Goal: Information Seeking & Learning: Learn about a topic

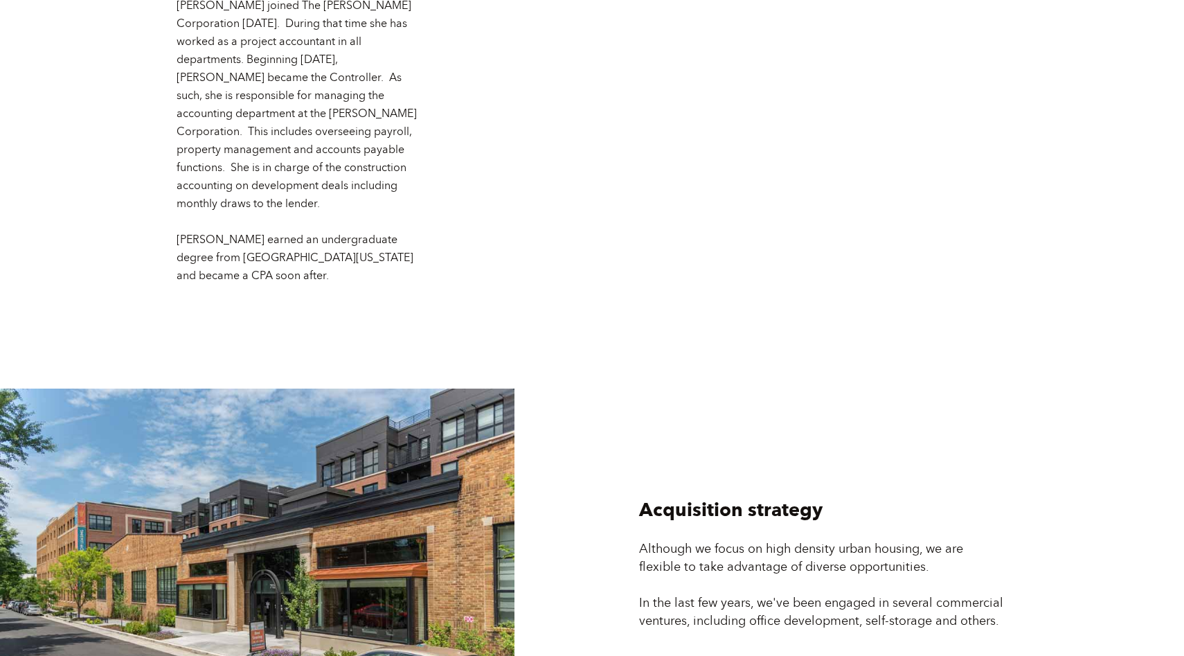
scroll to position [3704, 0]
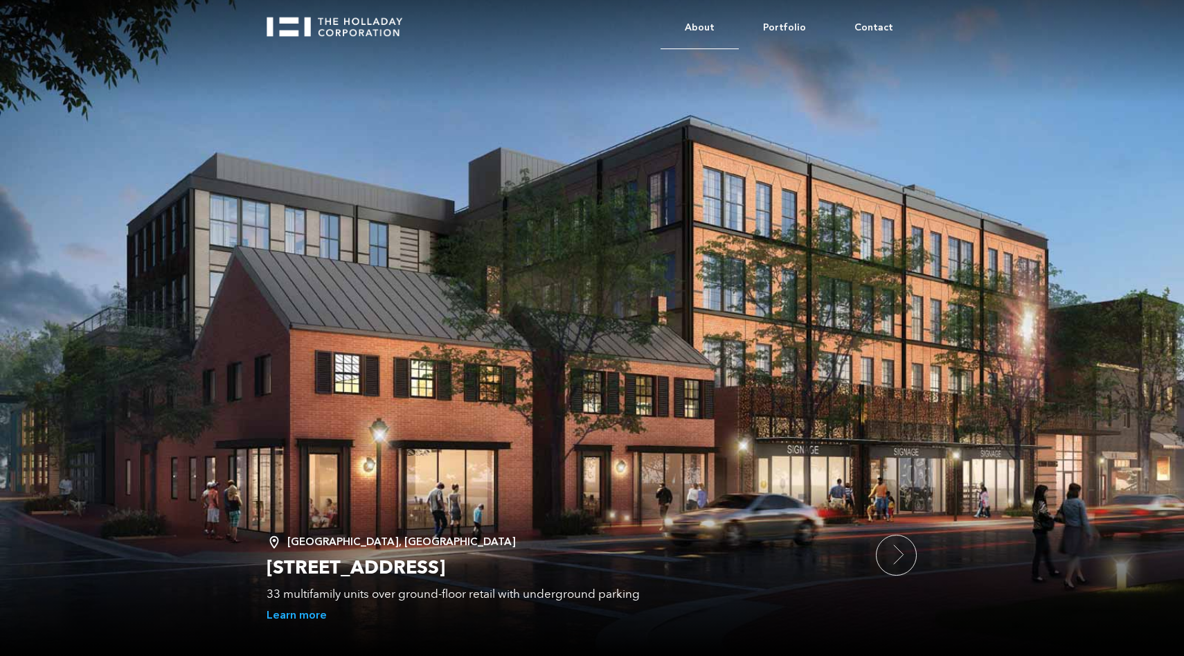
click at [725, 26] on link "About" at bounding box center [699, 28] width 78 height 42
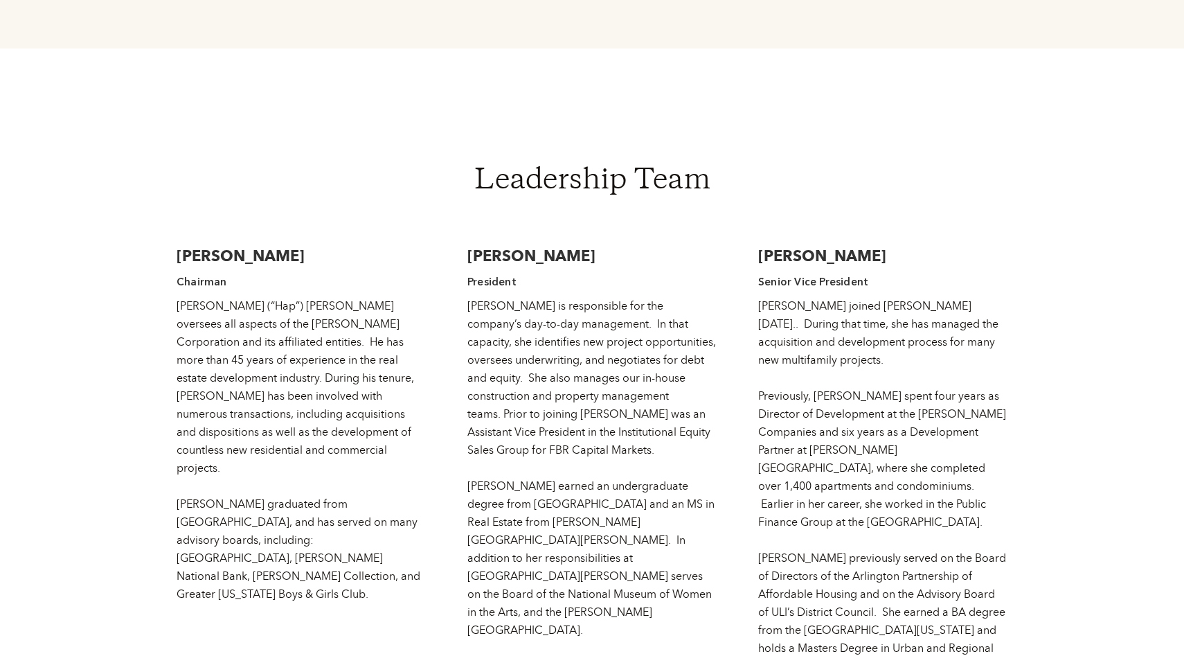
scroll to position [2120, 0]
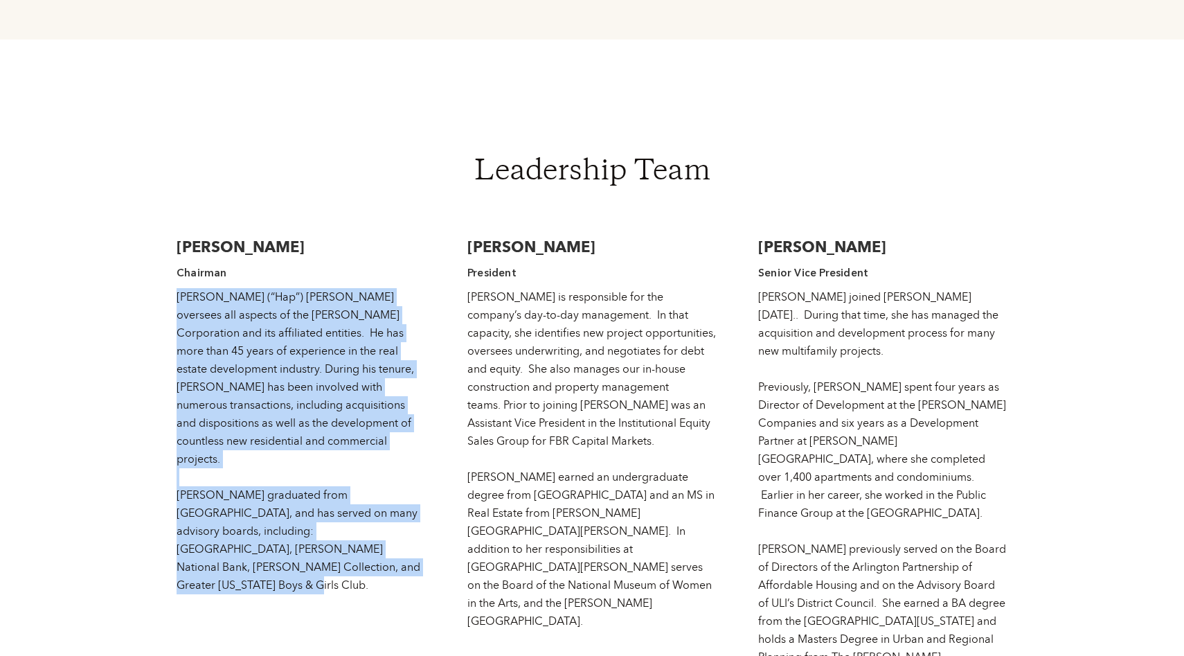
drag, startPoint x: 391, startPoint y: 489, endPoint x: 150, endPoint y: 248, distance: 341.7
click at [150, 248] on body "About Portfolio Contact Strong reputation built upon a solid foundation of expe…" at bounding box center [592, 151] width 1184 height 4542
copy div "[PERSON_NAME] (“Hap”) [PERSON_NAME] oversees all aspects of the [PERSON_NAME] C…"
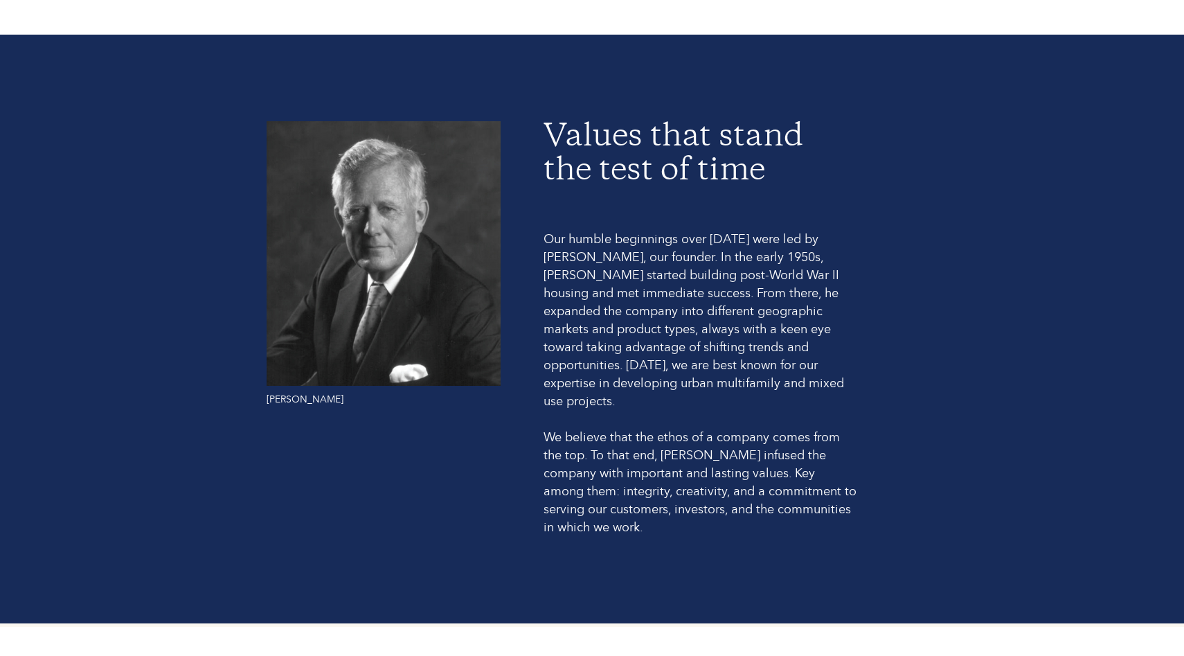
scroll to position [983, 0]
